Goal: Obtain resource: Download file/media

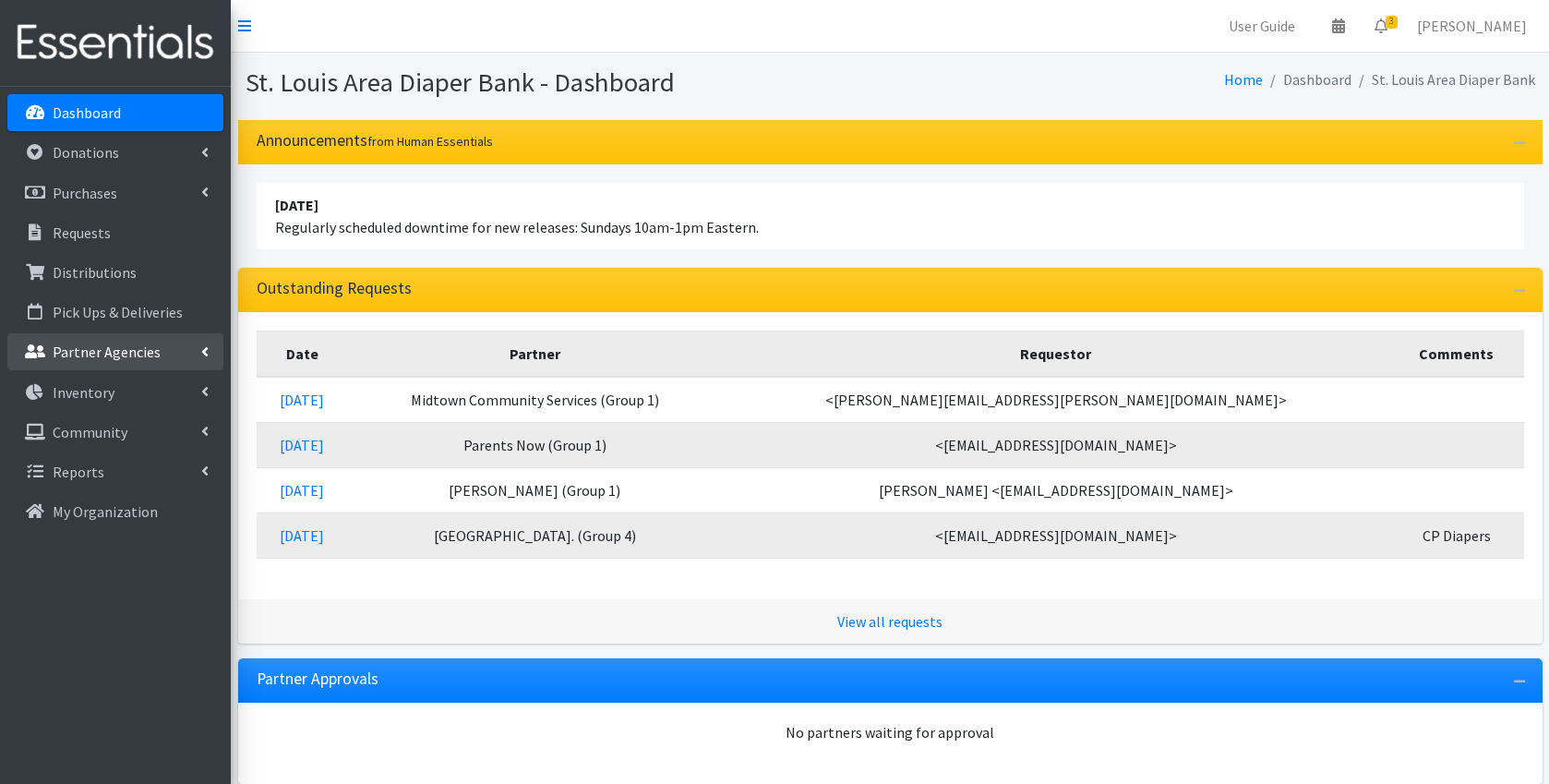
click at [136, 350] on p "Partner Agencies" at bounding box center [106, 351] width 108 height 18
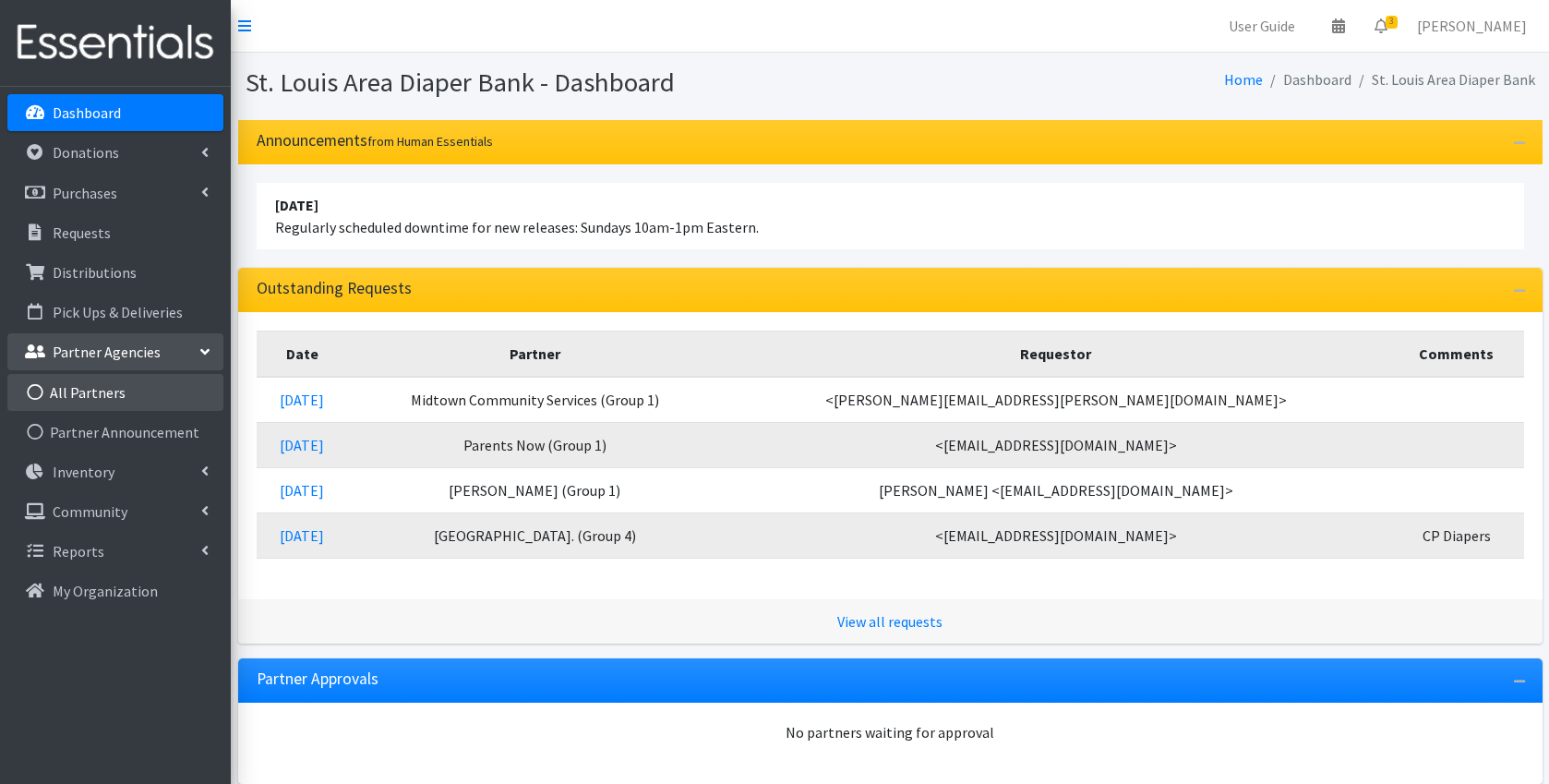
click at [115, 394] on link "All Partners" at bounding box center [115, 392] width 216 height 37
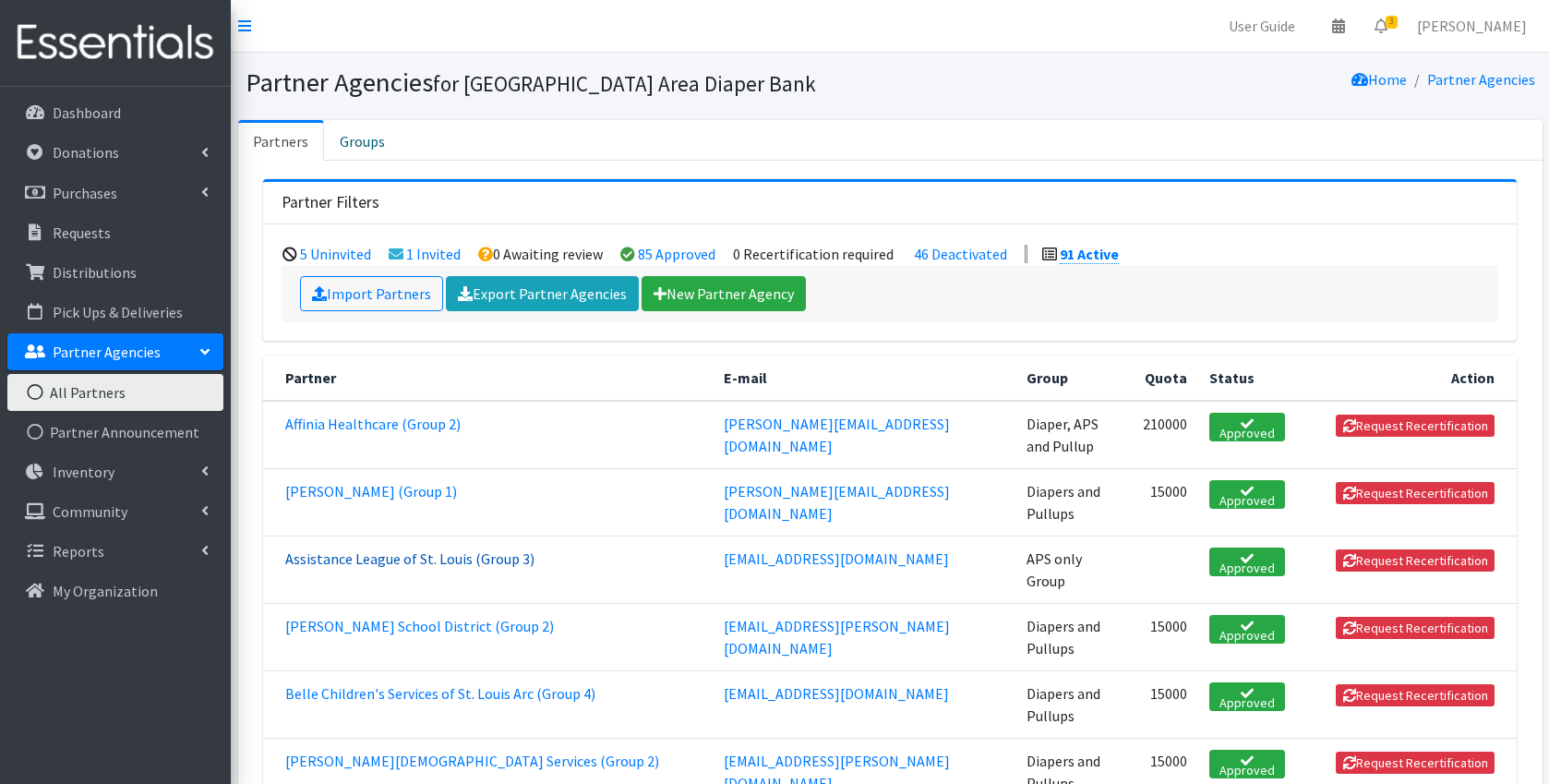
scroll to position [12, 0]
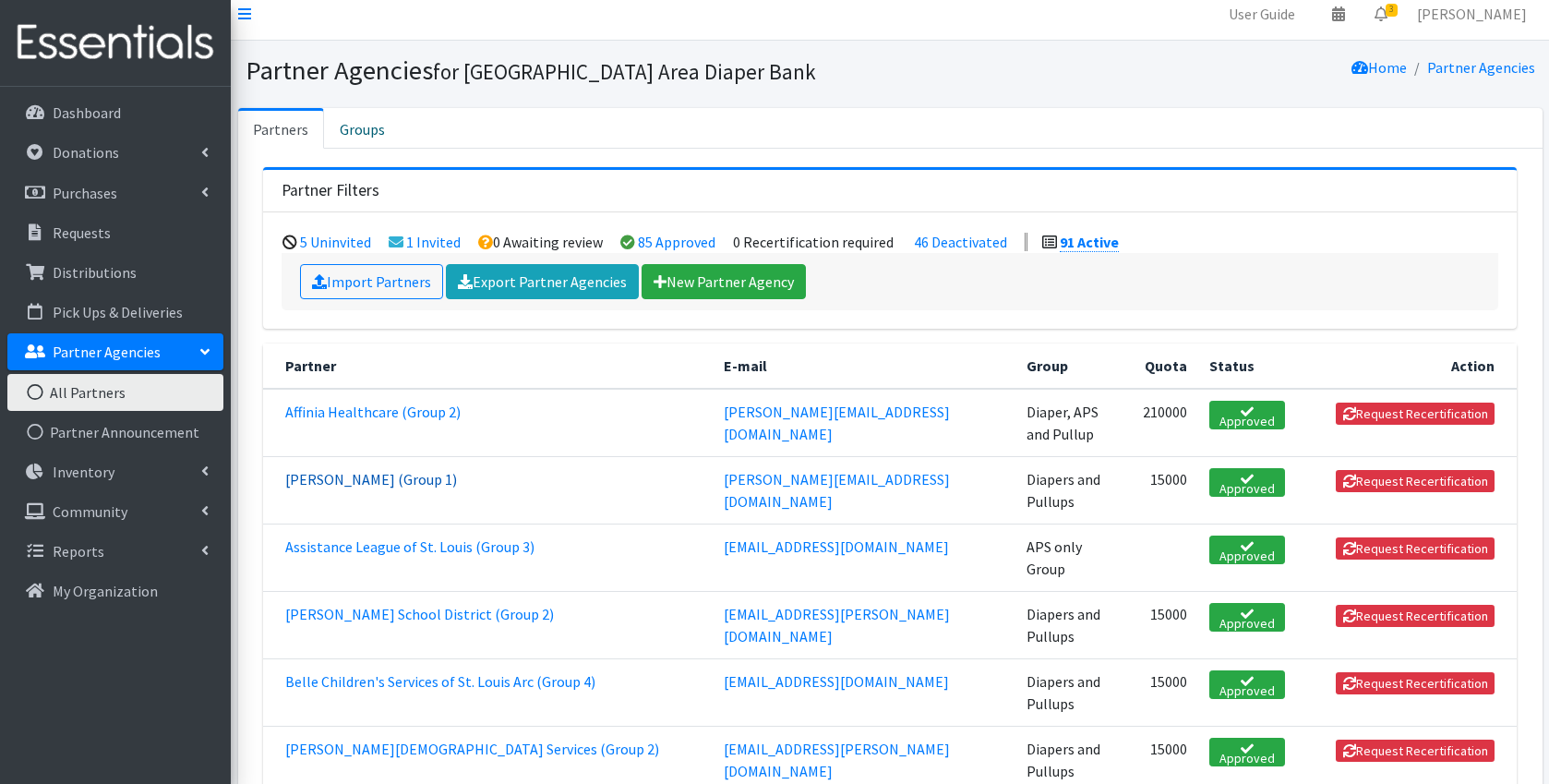
click at [384, 477] on link "[PERSON_NAME] (Group 1)" at bounding box center [371, 478] width 171 height 18
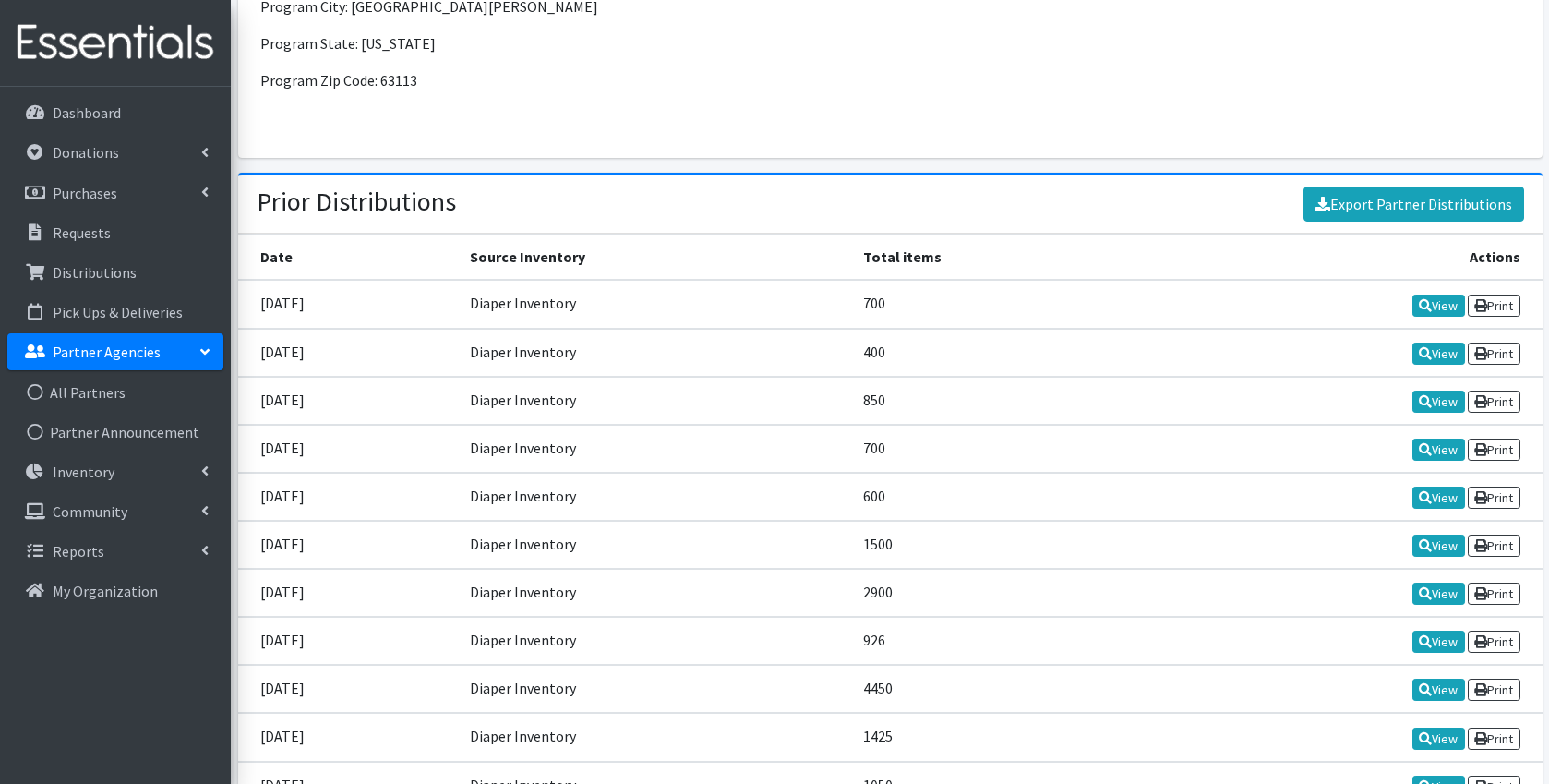
scroll to position [2159, 0]
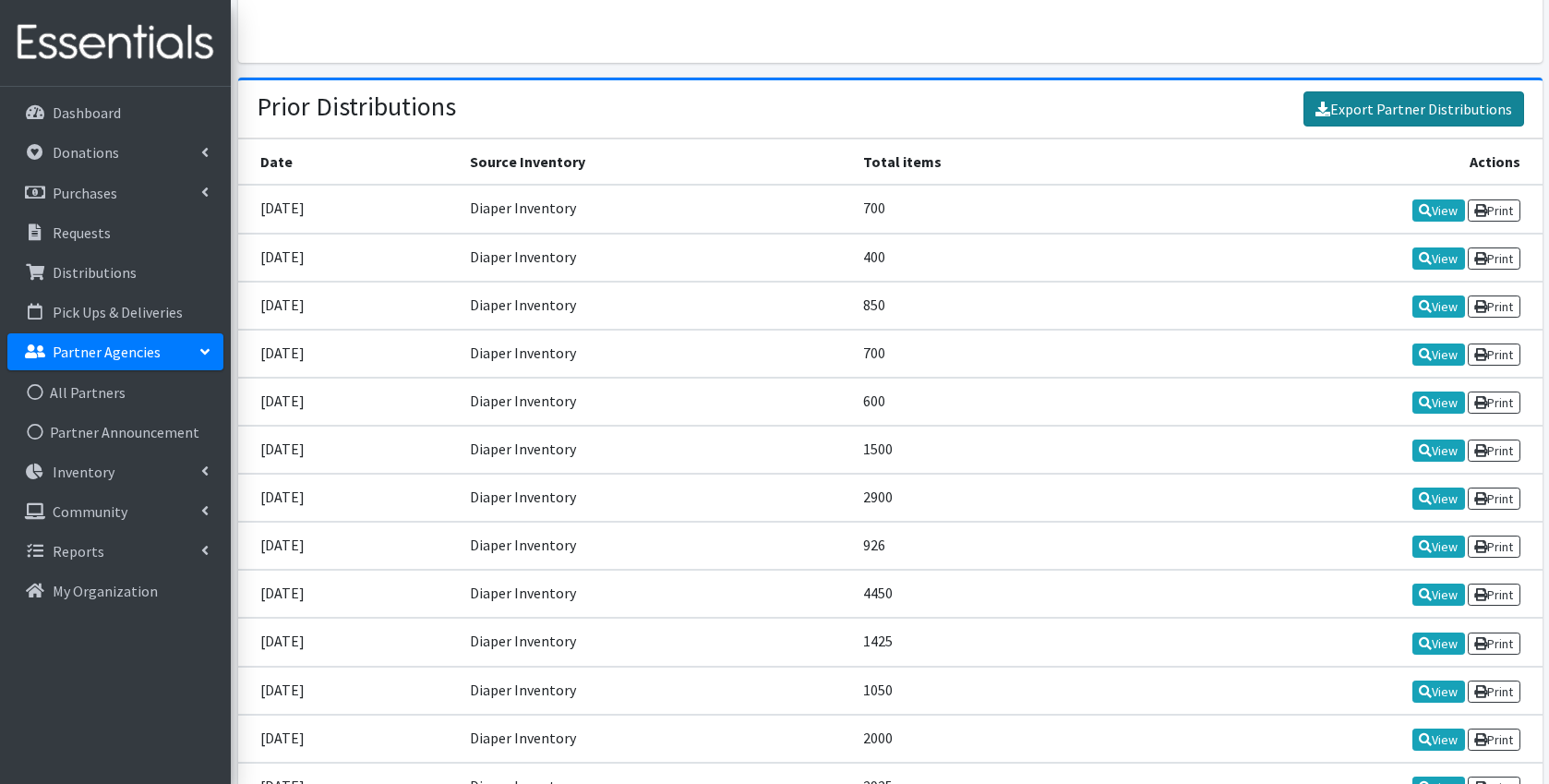
click at [1369, 116] on link "Export Partner Distributions" at bounding box center [1414, 109] width 221 height 35
